Goal: Task Accomplishment & Management: Complete application form

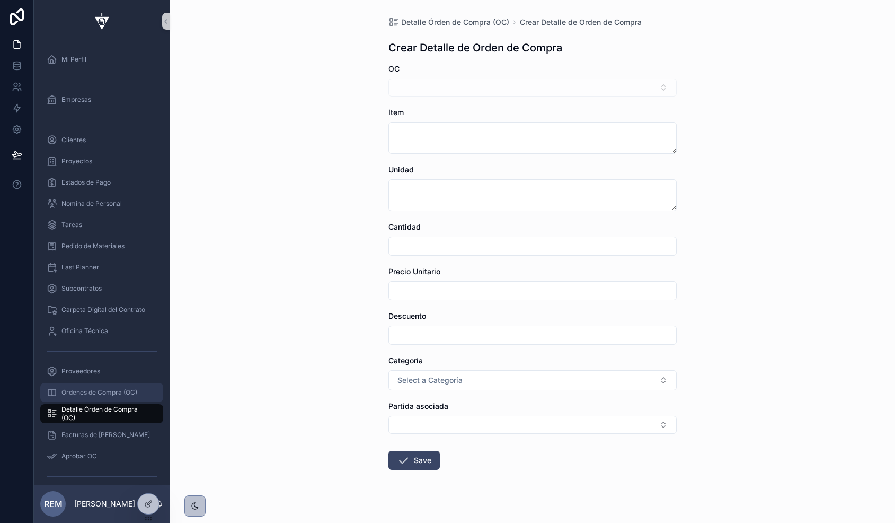
click at [94, 394] on span "Órdenes de Compra (OC)" at bounding box center [99, 392] width 76 height 8
